Goal: Transaction & Acquisition: Purchase product/service

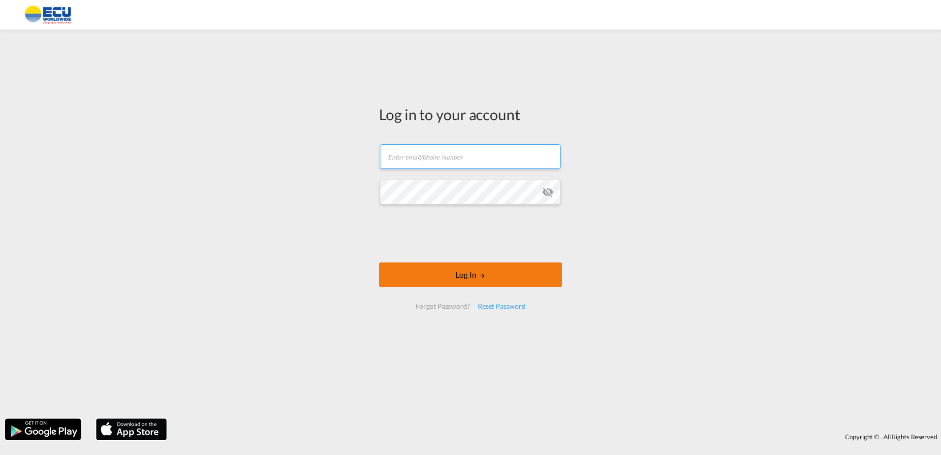
type input "[PERSON_NAME][EMAIL_ADDRESS][DOMAIN_NAME]"
click at [464, 278] on button "Log In" at bounding box center [470, 274] width 183 height 25
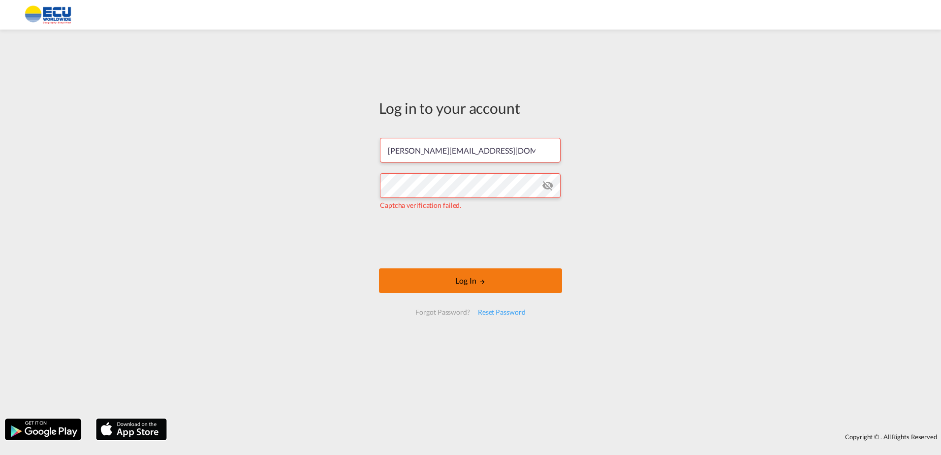
click at [482, 282] on md-icon "LOGIN" at bounding box center [482, 281] width 7 height 7
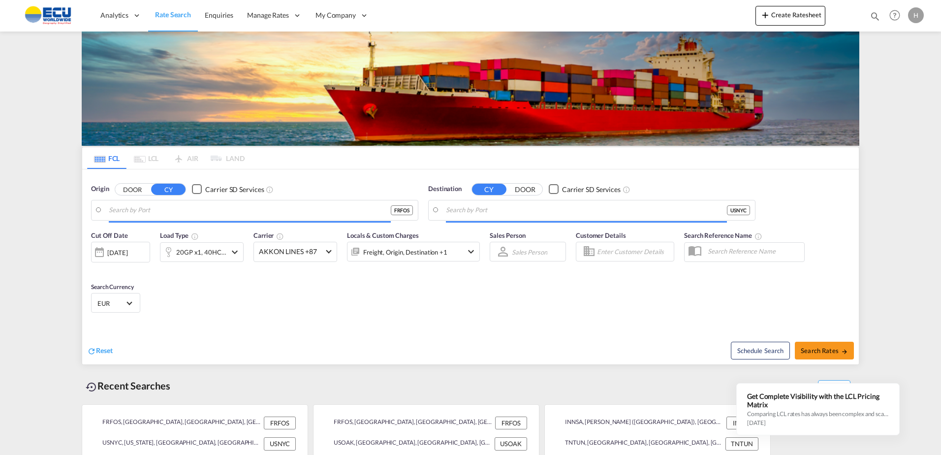
type input "Fos-[GEOGRAPHIC_DATA], [GEOGRAPHIC_DATA]"
type input "[US_STATE], [GEOGRAPHIC_DATA], USNYC"
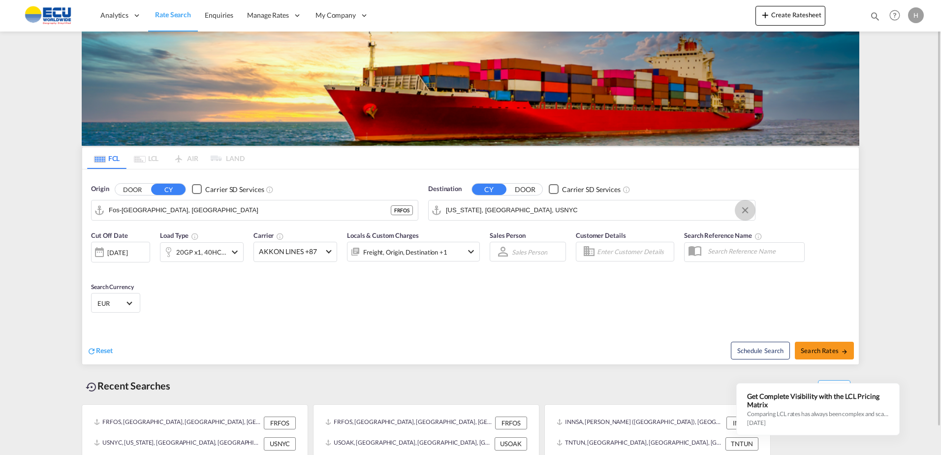
click at [742, 211] on button "Clear Input" at bounding box center [745, 210] width 15 height 15
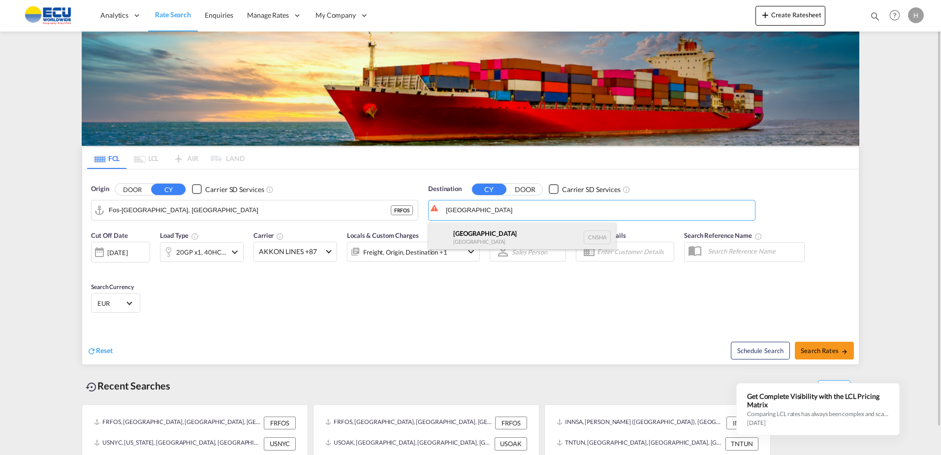
click at [466, 233] on div "Shanghai [GEOGRAPHIC_DATA] [GEOGRAPHIC_DATA]" at bounding box center [522, 238] width 187 height 30
type input "[GEOGRAPHIC_DATA], [GEOGRAPHIC_DATA]"
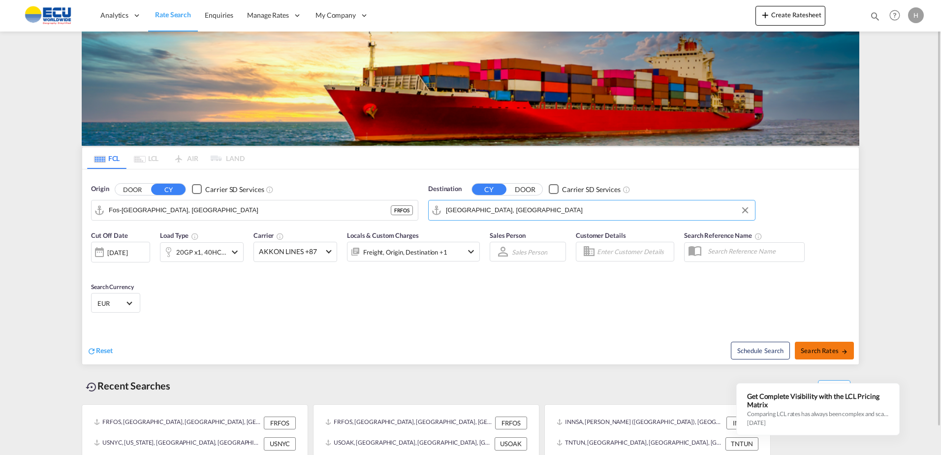
click at [836, 349] on span "Search Rates" at bounding box center [824, 351] width 47 height 8
type input "FRFOS to CNSHA / [DATE]"
